Goal: Communication & Community: Share content

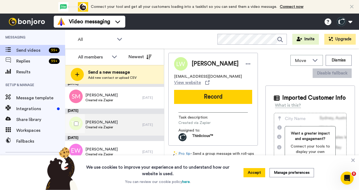
scroll to position [276, 0]
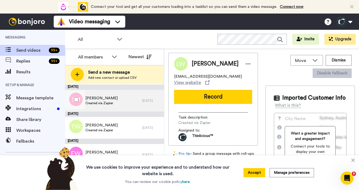
click at [134, 105] on div "Susan Michlin Created via Zapier" at bounding box center [103, 101] width 77 height 22
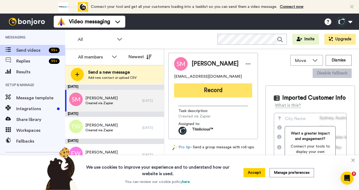
click at [213, 94] on button "Record" at bounding box center [213, 91] width 78 height 14
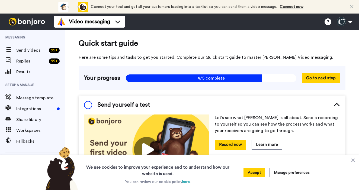
scroll to position [1, 0]
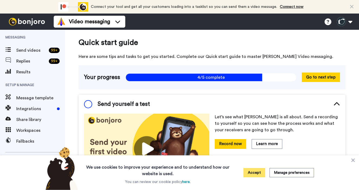
click at [253, 175] on button "Accept" at bounding box center [255, 172] width 22 height 9
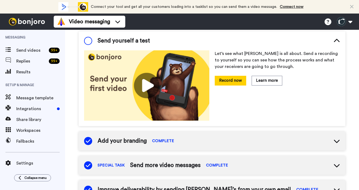
scroll to position [53, 0]
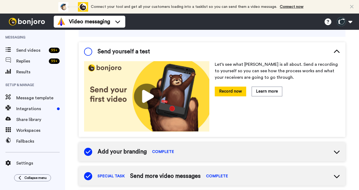
click at [339, 52] on icon at bounding box center [337, 52] width 7 height 7
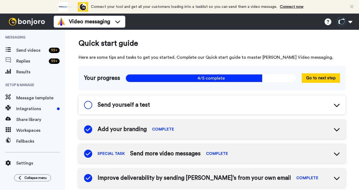
scroll to position [0, 0]
click at [317, 79] on button "Go to next step" at bounding box center [321, 77] width 38 height 9
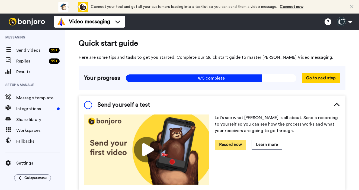
click at [239, 144] on button "Record now" at bounding box center [230, 144] width 31 height 9
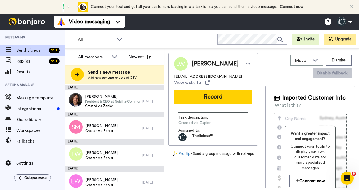
scroll to position [249, 0]
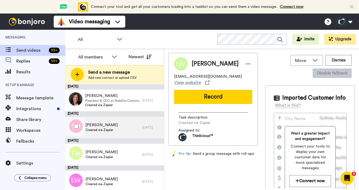
click at [125, 132] on div "Susan Michlin Created via Zapier" at bounding box center [103, 128] width 77 height 22
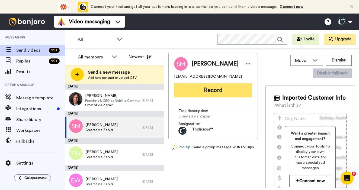
click at [206, 90] on button "Record" at bounding box center [213, 91] width 78 height 14
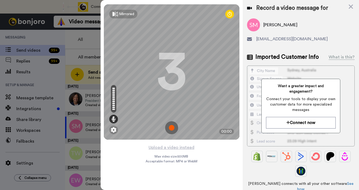
click at [172, 130] on img at bounding box center [171, 128] width 13 height 13
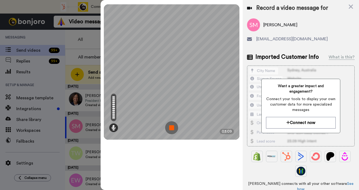
click at [172, 127] on img at bounding box center [171, 128] width 13 height 13
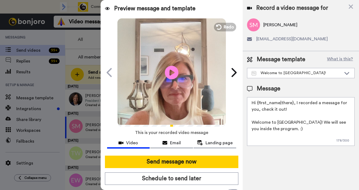
drag, startPoint x: 292, startPoint y: 104, endPoint x: 258, endPoint y: 104, distance: 34.2
click at [258, 105] on textarea "Hi {first_name|there}, I recorded a message for you, check it out! Welcome to […" at bounding box center [301, 121] width 108 height 49
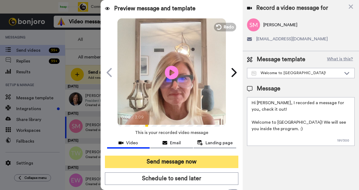
type textarea "Hi Susan, I recorded a message for you, check it out! Welcome to TAS! We will s…"
click at [188, 162] on button "Send message now" at bounding box center [171, 162] width 133 height 12
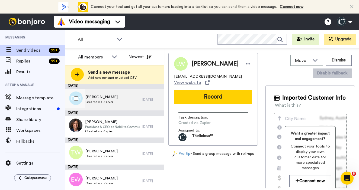
scroll to position [227, 0]
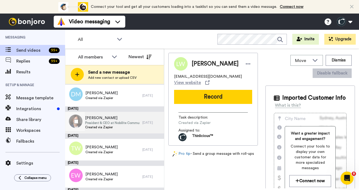
click at [131, 124] on span "President & CEO at Nobilite Communications" at bounding box center [112, 123] width 55 height 4
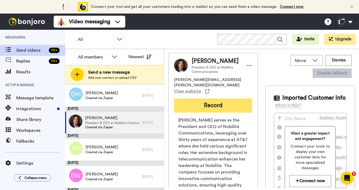
click at [216, 102] on button "Record" at bounding box center [213, 106] width 78 height 14
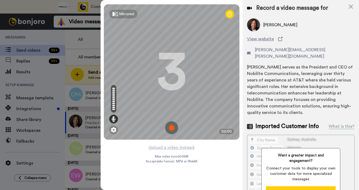
click at [171, 129] on img at bounding box center [171, 128] width 13 height 13
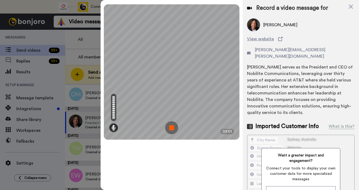
click at [172, 129] on img at bounding box center [171, 128] width 13 height 13
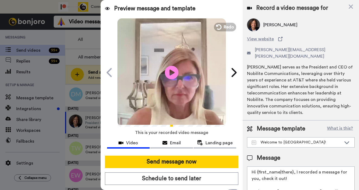
click at [292, 167] on textarea "Hi {first_name|there}, I recorded a message for you, check it out! Welcome to […" at bounding box center [301, 191] width 108 height 49
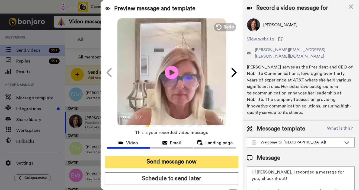
type textarea "Hi Jane, I recorded a message for you, check it out! Welcome to TAS! We will se…"
click at [216, 165] on button "Send message now" at bounding box center [171, 162] width 133 height 12
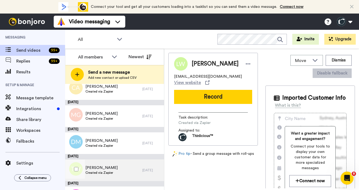
scroll to position [169, 0]
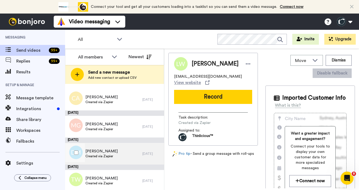
click at [110, 152] on span "Debbie Muller" at bounding box center [101, 151] width 32 height 5
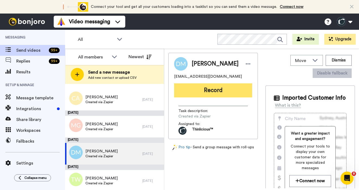
click at [204, 91] on button "Record" at bounding box center [213, 91] width 78 height 14
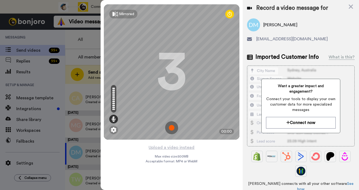
click at [170, 127] on img at bounding box center [171, 128] width 13 height 13
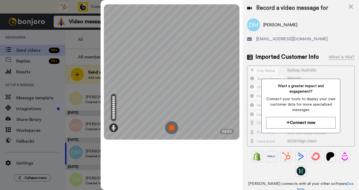
click at [172, 129] on img at bounding box center [171, 128] width 13 height 13
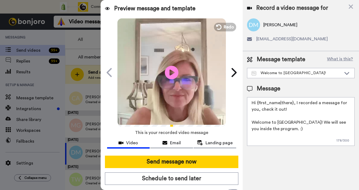
click at [292, 103] on textarea "Hi {first_name|there}, I recorded a message for you, check it out! Welcome to T…" at bounding box center [301, 121] width 108 height 49
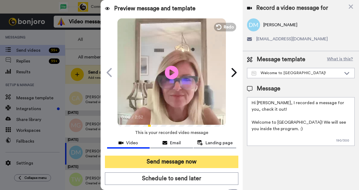
type textarea "Hi Debbie, I recorded a message for you, check it out! Welcome to TAS! We will …"
click at [181, 162] on button "Send message now" at bounding box center [171, 162] width 133 height 12
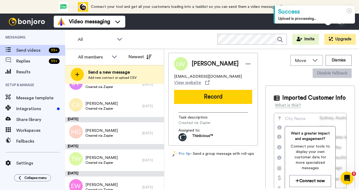
scroll to position [157, 0]
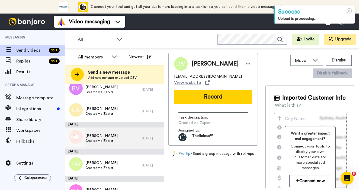
click at [109, 139] on span "Created via Zapier" at bounding box center [101, 141] width 32 height 4
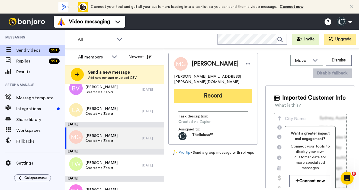
click at [218, 94] on button "Record" at bounding box center [213, 96] width 78 height 14
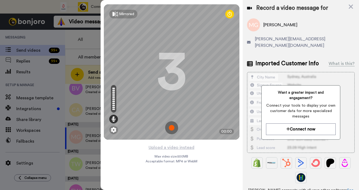
drag, startPoint x: 218, startPoint y: 94, endPoint x: 172, endPoint y: 127, distance: 56.6
click at [172, 127] on img at bounding box center [171, 128] width 13 height 13
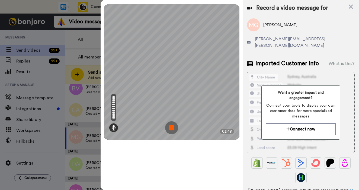
click at [171, 129] on img at bounding box center [171, 128] width 13 height 13
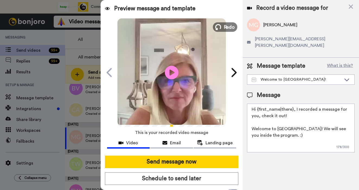
click at [219, 27] on icon at bounding box center [218, 27] width 6 height 6
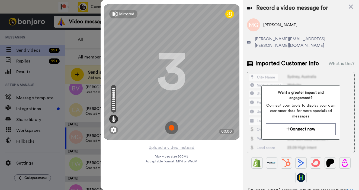
drag, startPoint x: 292, startPoint y: 186, endPoint x: 171, endPoint y: 127, distance: 134.6
click at [171, 127] on img at bounding box center [171, 128] width 13 height 13
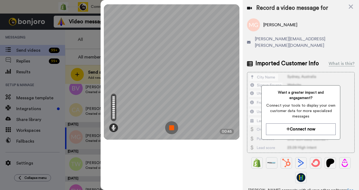
click at [170, 126] on img at bounding box center [171, 128] width 13 height 13
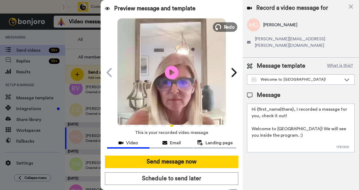
click at [226, 27] on span "Redo" at bounding box center [228, 26] width 11 height 7
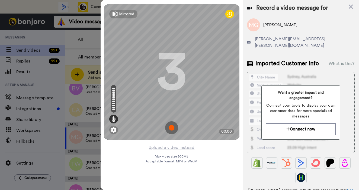
click at [172, 128] on img at bounding box center [171, 128] width 13 height 13
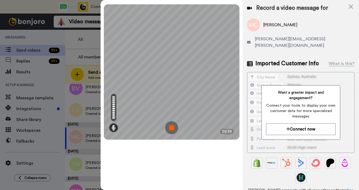
click at [171, 128] on img at bounding box center [171, 128] width 13 height 13
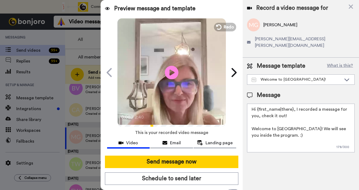
click at [292, 104] on textarea "Hi {first_name|there}, I recorded a message for you, check it out! Welcome to […" at bounding box center [301, 128] width 108 height 49
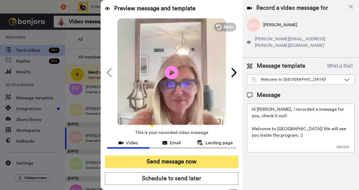
type textarea "Hi [PERSON_NAME], I recorded a message for you, check it out! Welcome to [GEOGR…"
click at [174, 164] on button "Send message now" at bounding box center [171, 162] width 133 height 12
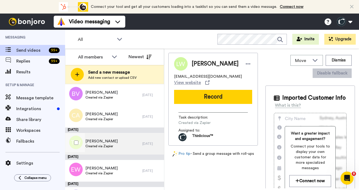
scroll to position [148, 0]
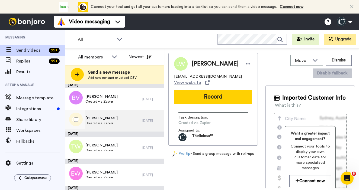
click at [109, 119] on span "[PERSON_NAME]" at bounding box center [101, 118] width 32 height 5
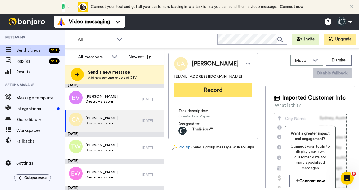
click at [216, 90] on button "Record" at bounding box center [213, 91] width 78 height 14
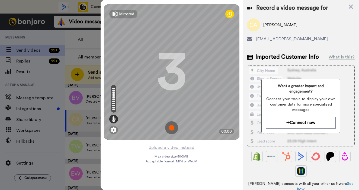
drag, startPoint x: 346, startPoint y: 178, endPoint x: 172, endPoint y: 127, distance: 181.0
click at [172, 127] on img at bounding box center [171, 128] width 13 height 13
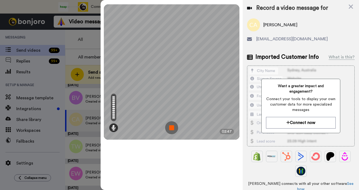
click at [172, 129] on img at bounding box center [171, 128] width 13 height 13
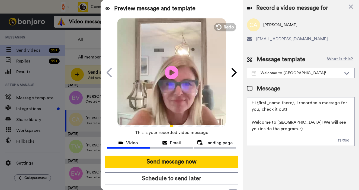
click at [292, 104] on textarea "Hi {first_name|there}, I recorded a message for you, check it out! Welcome to T…" at bounding box center [301, 121] width 108 height 49
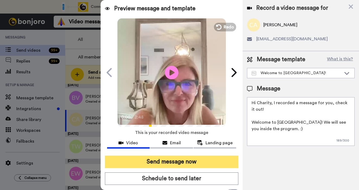
type textarea "Hi Charity, I recorded a message for you, check it out! Welcome to TAS! We will…"
click at [203, 159] on button "Send message now" at bounding box center [171, 162] width 133 height 12
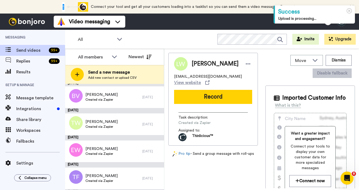
scroll to position [141, 0]
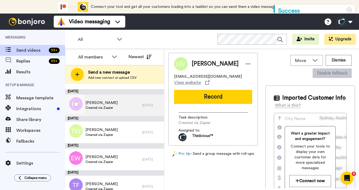
click at [90, 111] on div "Brooke Vogt Created via Zapier" at bounding box center [103, 106] width 77 height 22
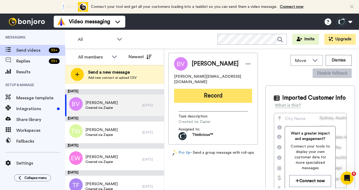
click at [207, 90] on button "Record" at bounding box center [213, 96] width 78 height 14
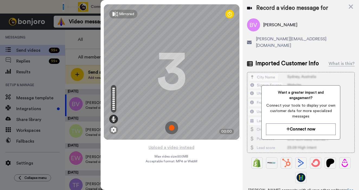
click at [171, 125] on img at bounding box center [171, 128] width 13 height 13
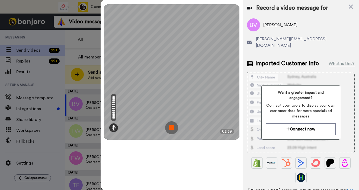
click at [172, 128] on img at bounding box center [171, 128] width 13 height 13
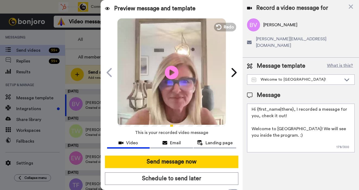
click at [292, 104] on textarea "Hi {first_name|there}, I recorded a message for you, check it out! Welcome to […" at bounding box center [301, 128] width 108 height 49
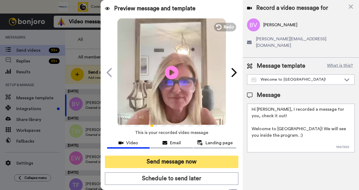
type textarea "Hi Brooke, I recorded a message for you, check it out! Welcome to TAS! We will …"
click at [168, 162] on button "Send message now" at bounding box center [171, 162] width 133 height 12
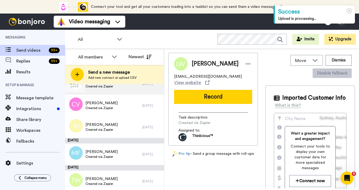
scroll to position [69, 0]
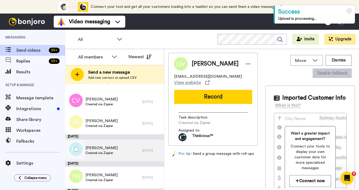
click at [110, 150] on span "[PERSON_NAME]" at bounding box center [101, 148] width 32 height 5
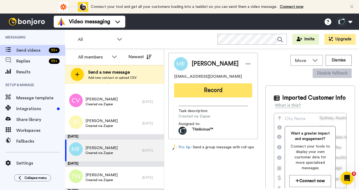
click at [219, 93] on button "Record" at bounding box center [213, 91] width 78 height 14
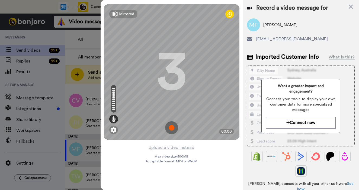
click at [170, 130] on img at bounding box center [171, 128] width 13 height 13
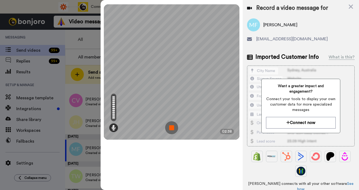
drag, startPoint x: 302, startPoint y: 178, endPoint x: 172, endPoint y: 128, distance: 139.6
click at [172, 128] on img at bounding box center [171, 128] width 13 height 13
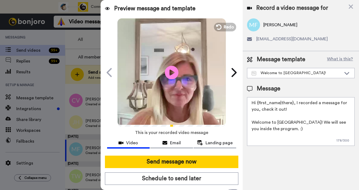
click at [292, 102] on textarea "Hi {first_name|there}, I recorded a message for you, check it out! Welcome to T…" at bounding box center [301, 121] width 108 height 49
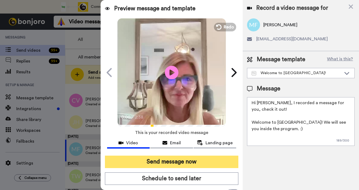
type textarea "Hi Marilyn, I recorded a message for you, check it out! Welcome to TAS! We will…"
click at [192, 167] on button "Send message now" at bounding box center [171, 162] width 133 height 12
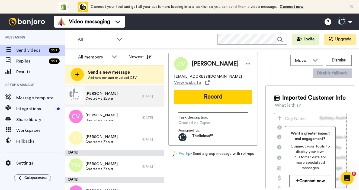
scroll to position [55, 0]
